Goal: Check status: Check status

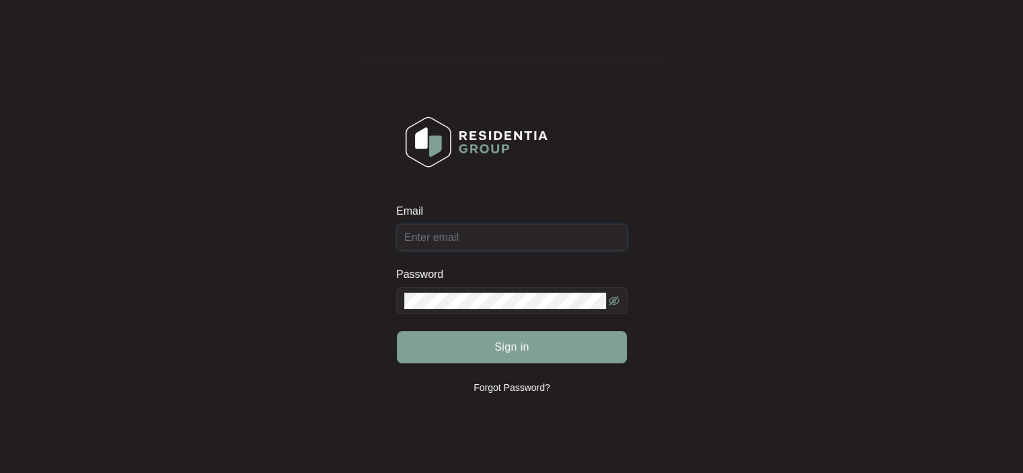
type input "timhallsair@gmail.com"
click at [525, 349] on span "Sign in" at bounding box center [511, 347] width 35 height 16
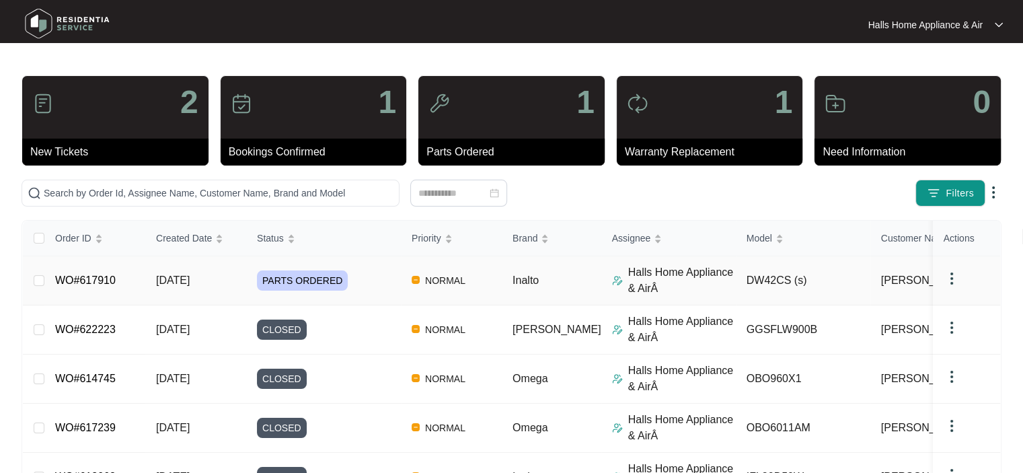
click at [309, 277] on span "PARTS ORDERED" at bounding box center [302, 280] width 91 height 20
